Goal: Complete application form

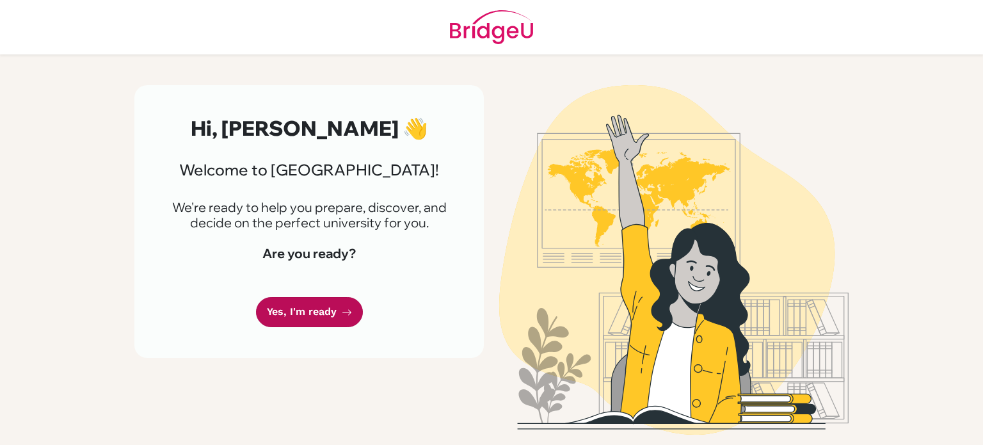
click at [307, 312] on link "Yes, I'm ready" at bounding box center [309, 312] width 107 height 30
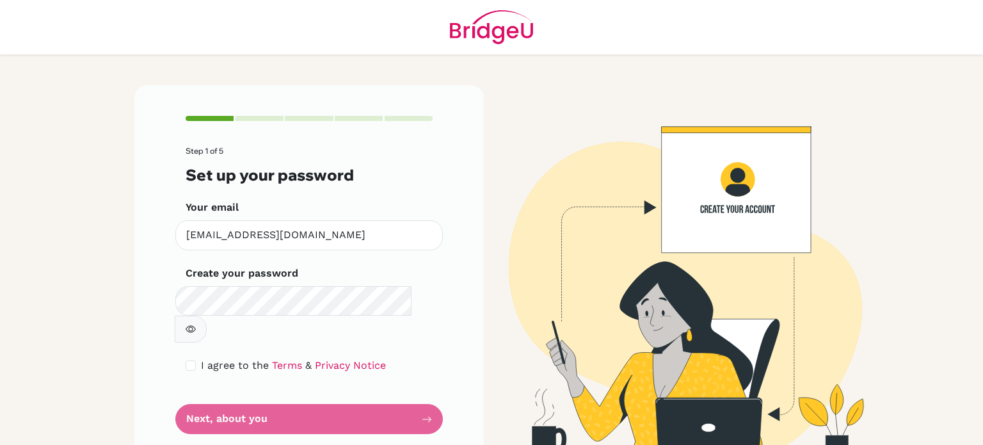
click at [196, 324] on icon "button" at bounding box center [191, 329] width 10 height 10
click at [207, 315] on button "button" at bounding box center [191, 328] width 32 height 27
click at [192, 360] on input "checkbox" at bounding box center [191, 365] width 10 height 10
checkbox input "true"
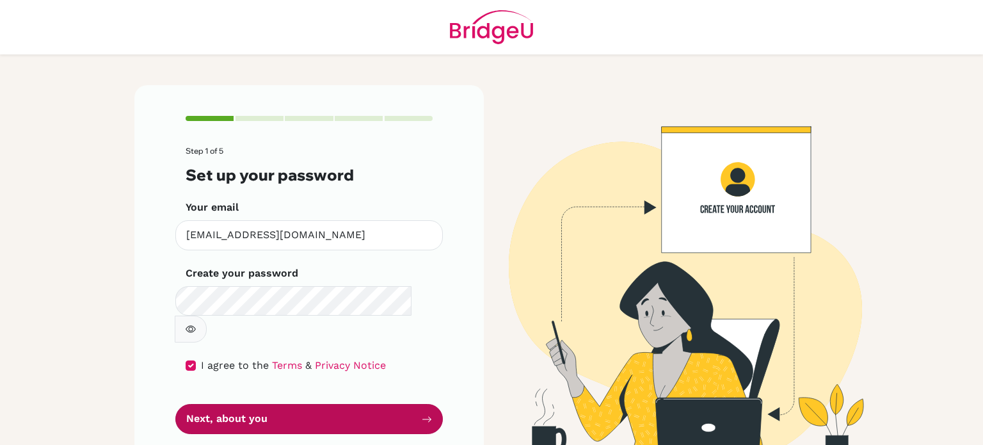
click at [271, 404] on button "Next, about you" at bounding box center [308, 419] width 267 height 30
